Goal: Transaction & Acquisition: Subscribe to service/newsletter

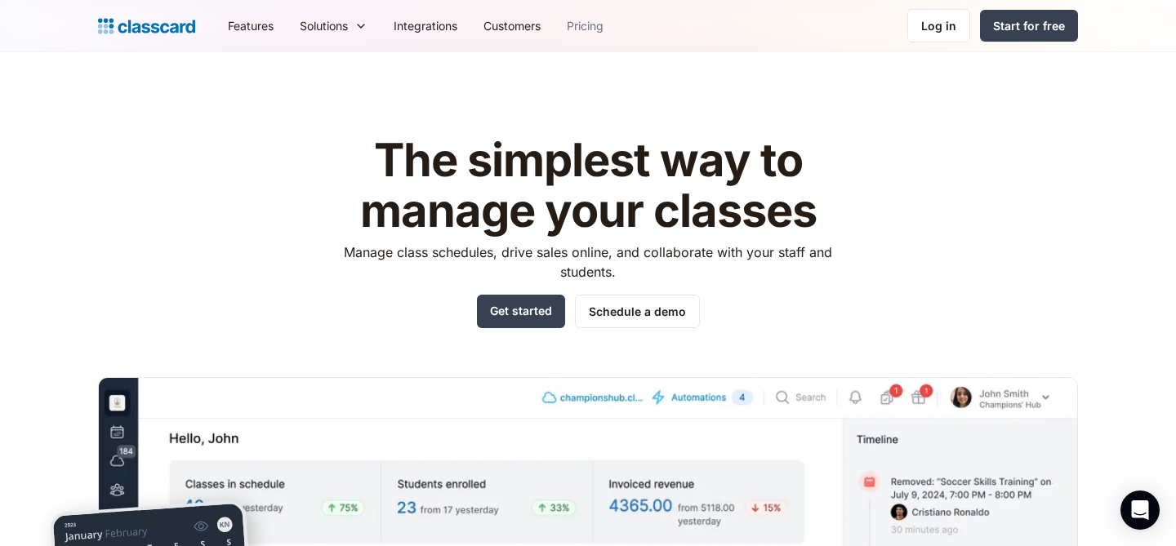
click at [588, 27] on link "Pricing" at bounding box center [585, 25] width 63 height 37
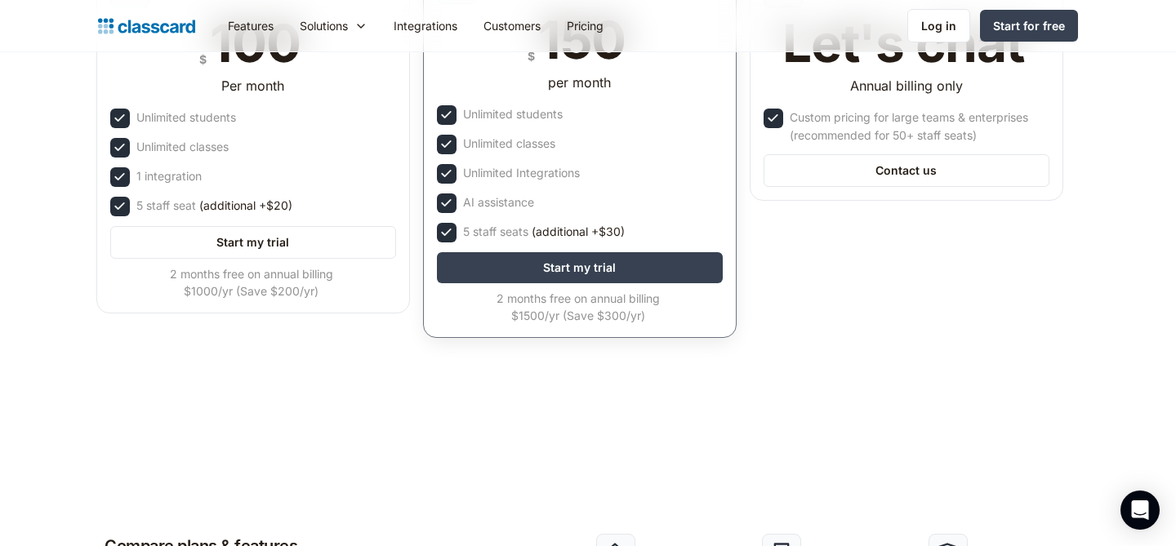
scroll to position [343, 0]
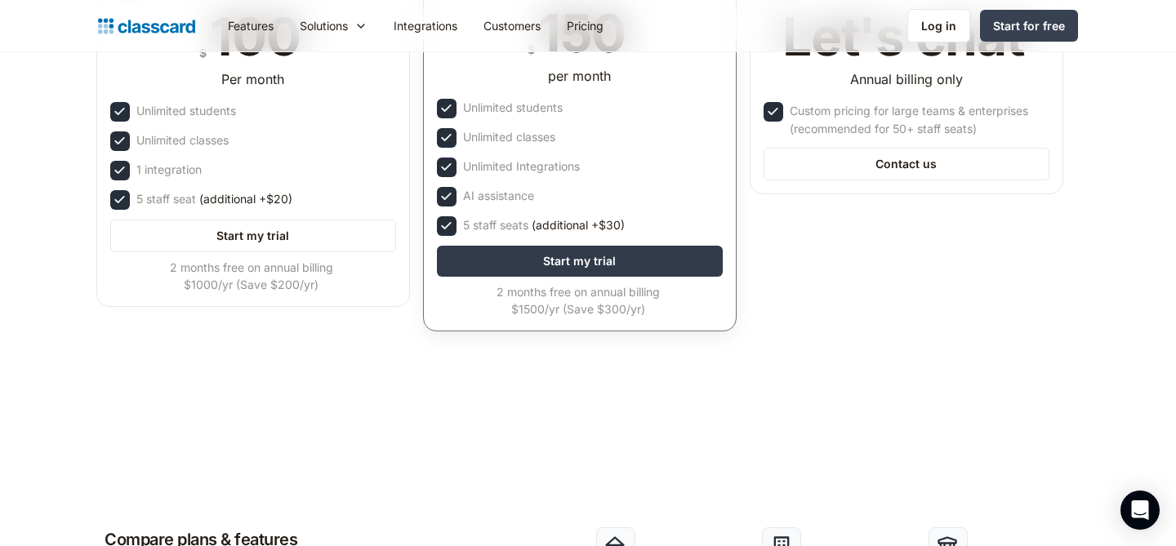
click at [535, 257] on link "Start my trial" at bounding box center [580, 261] width 286 height 31
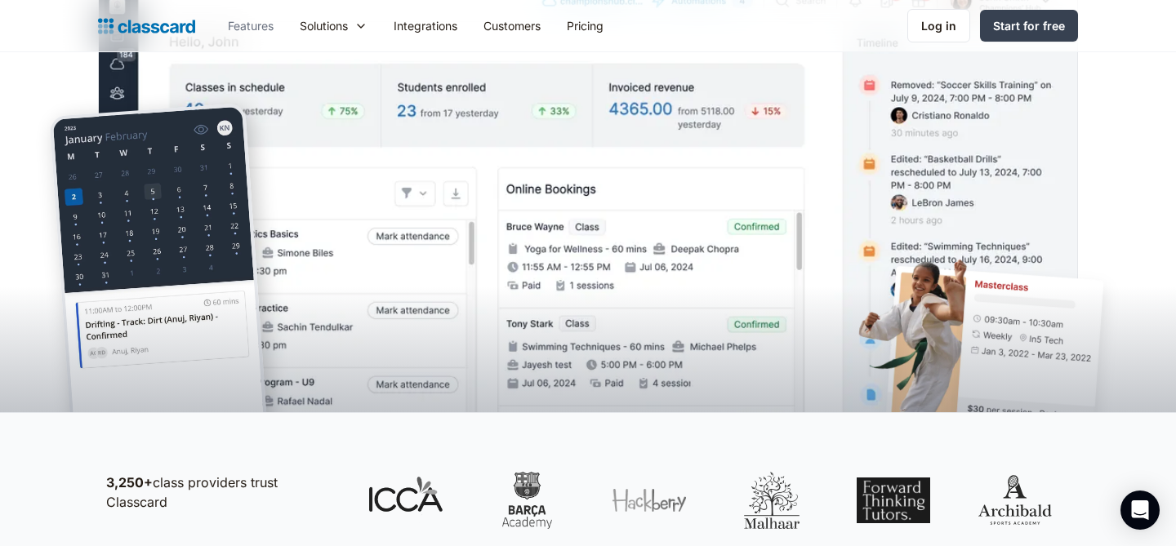
scroll to position [377, 0]
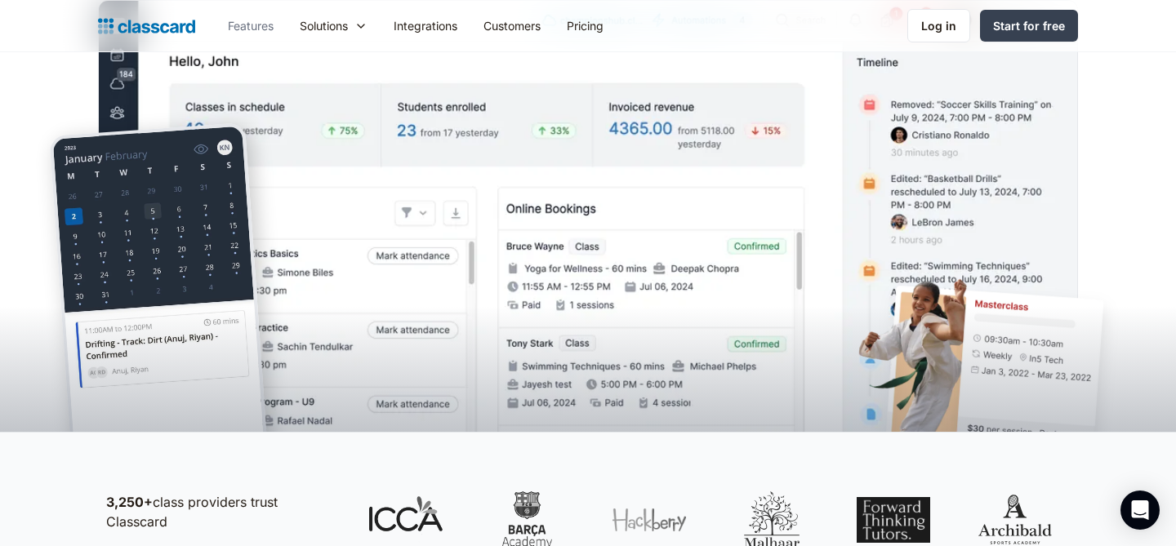
click at [256, 23] on link "Features" at bounding box center [251, 25] width 72 height 37
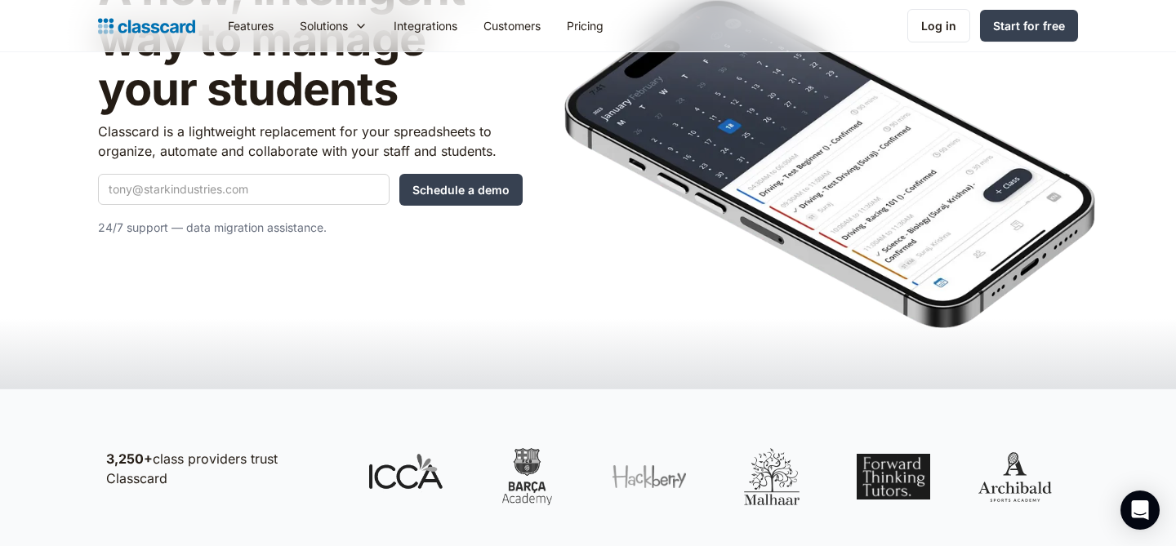
scroll to position [83, 0]
